Goal: Information Seeking & Learning: Learn about a topic

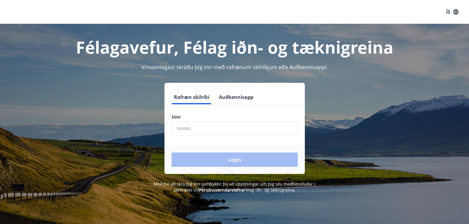
click at [449, 12] on button "ÍS" at bounding box center [452, 12] width 19 height 11
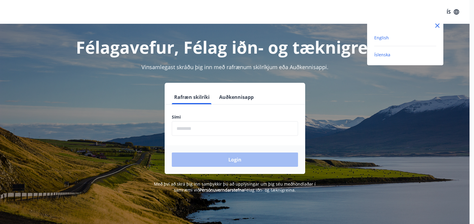
click at [384, 38] on span "English" at bounding box center [381, 38] width 15 height 6
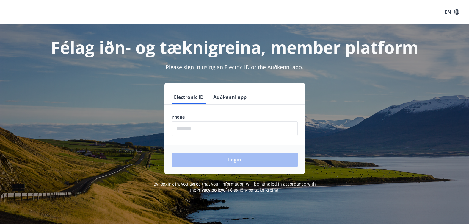
click at [189, 118] on label "Phone" at bounding box center [235, 117] width 126 height 6
click at [194, 121] on input "phone" at bounding box center [235, 128] width 126 height 15
type input "********"
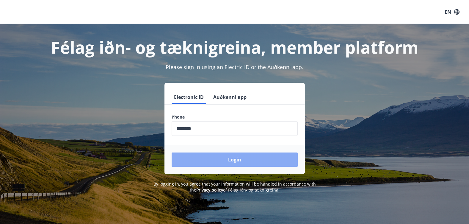
click at [246, 161] on button "Login" at bounding box center [235, 159] width 126 height 14
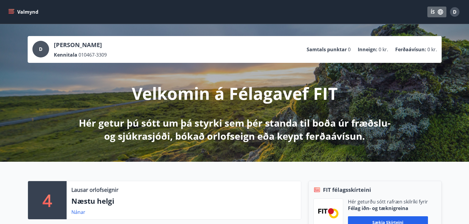
click at [431, 10] on button "ÍS" at bounding box center [436, 12] width 19 height 11
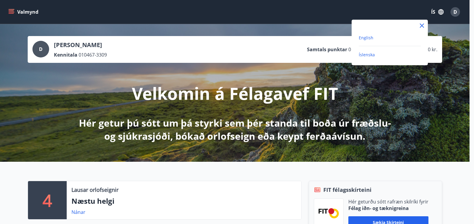
click at [366, 37] on span "English" at bounding box center [365, 38] width 15 height 6
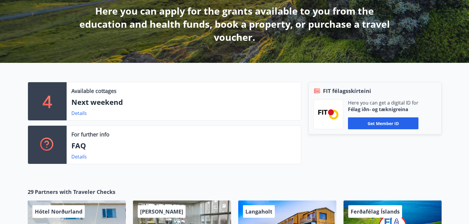
scroll to position [122, 0]
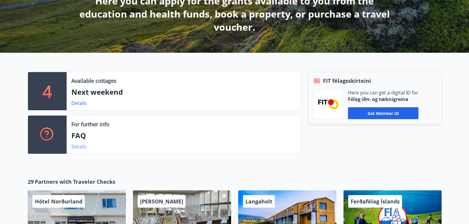
click at [80, 147] on link "Details" at bounding box center [78, 146] width 15 height 7
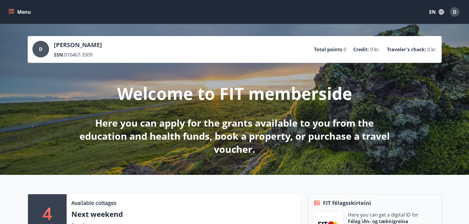
click at [12, 10] on icon "menu" at bounding box center [11, 10] width 5 height 1
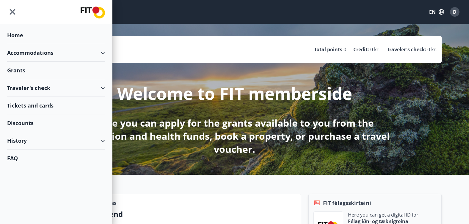
click at [30, 54] on div "Accommodations" at bounding box center [56, 53] width 98 height 18
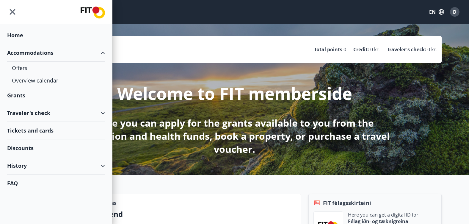
click at [30, 54] on div "Accommodations" at bounding box center [56, 53] width 98 height 18
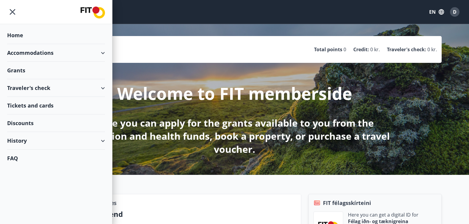
click at [30, 87] on div "Traveler's check" at bounding box center [56, 88] width 98 height 18
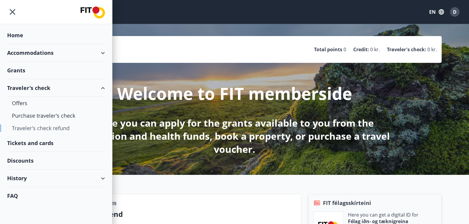
click at [43, 129] on div "Traveler's check refund" at bounding box center [56, 128] width 88 height 12
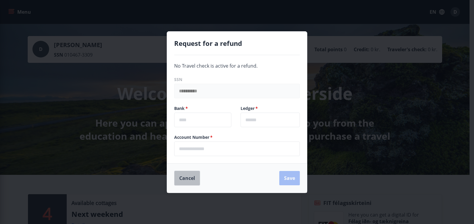
click at [189, 179] on button "Cancel" at bounding box center [187, 177] width 26 height 15
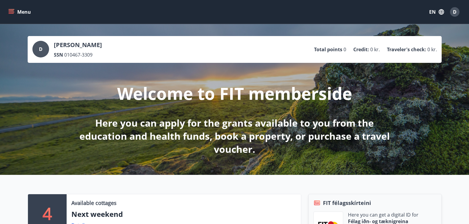
click at [10, 11] on icon "menu" at bounding box center [11, 10] width 5 height 1
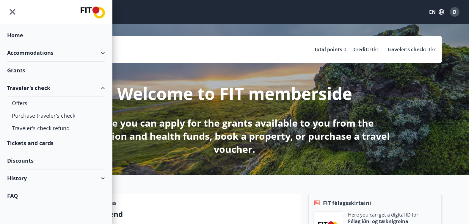
click at [30, 144] on div "Tickets and cards" at bounding box center [56, 143] width 98 height 18
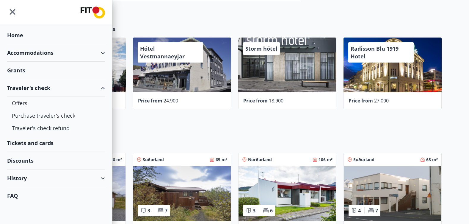
scroll to position [268, 0]
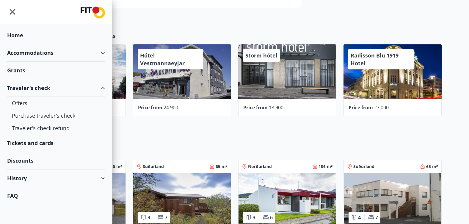
click at [12, 11] on icon "menu" at bounding box center [12, 12] width 11 height 11
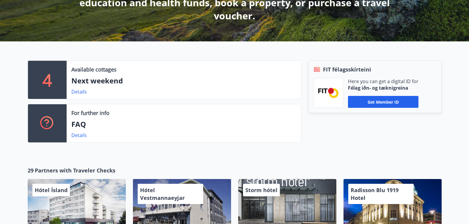
scroll to position [178, 0]
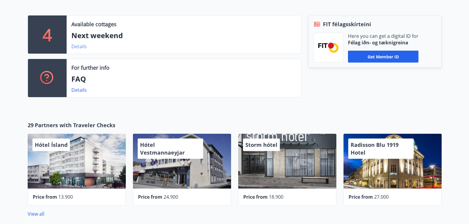
click at [79, 47] on link "Details" at bounding box center [78, 46] width 15 height 7
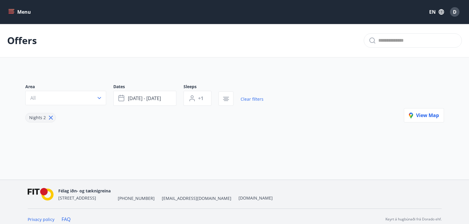
type input "*"
